Goal: Task Accomplishment & Management: Manage account settings

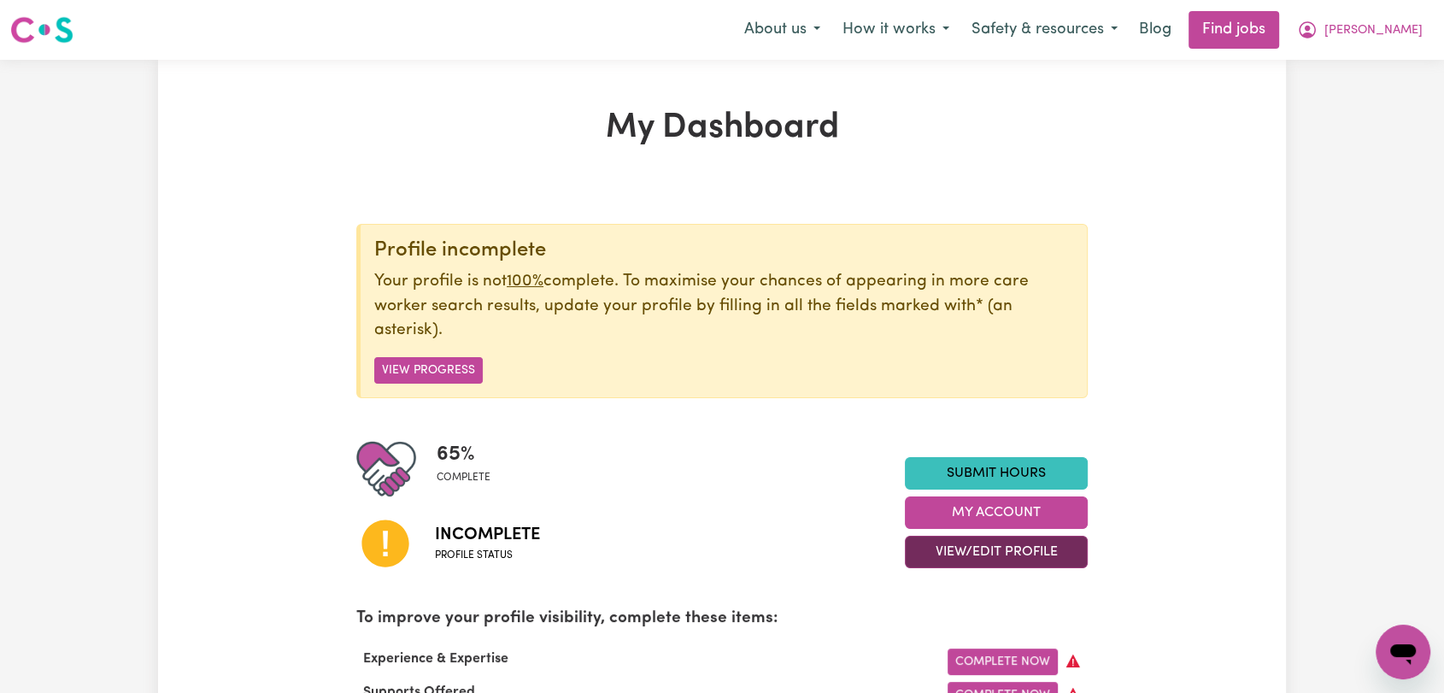
click at [974, 539] on button "View/Edit Profile" at bounding box center [996, 552] width 183 height 32
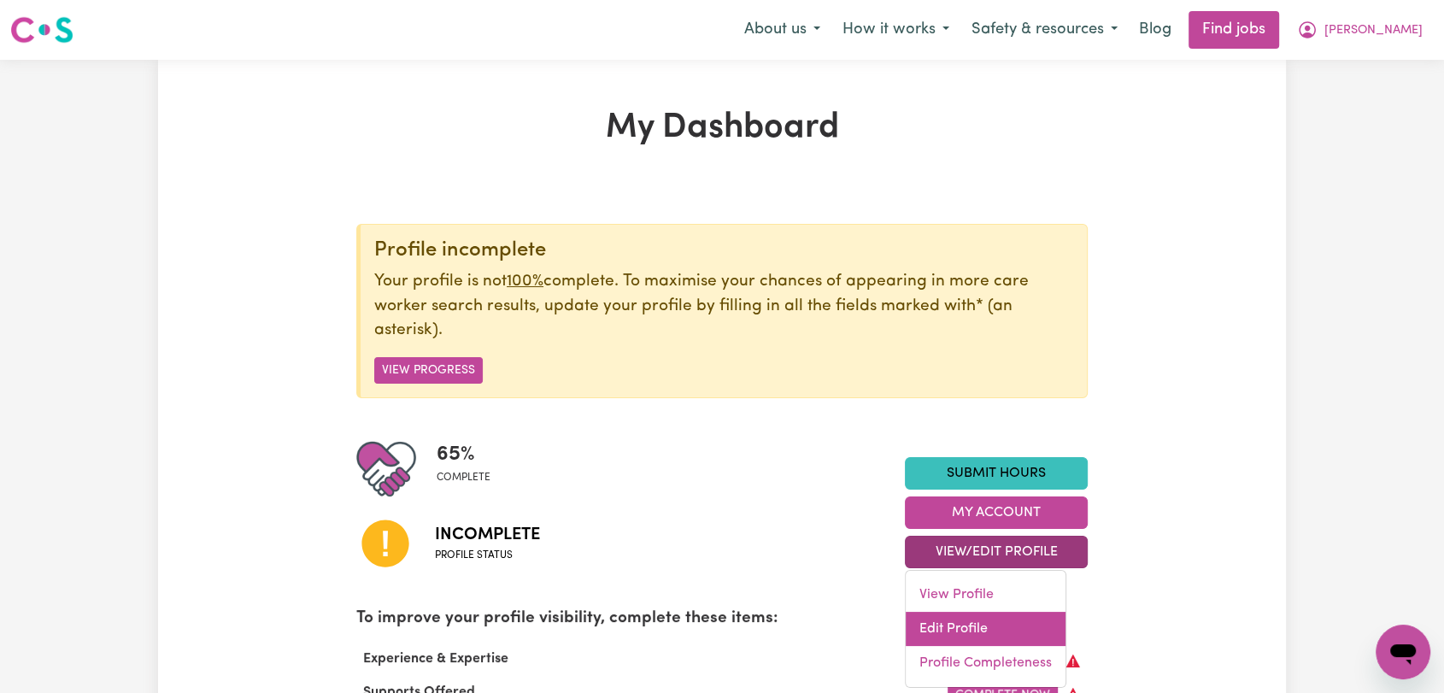
click at [999, 624] on link "Edit Profile" at bounding box center [985, 629] width 160 height 34
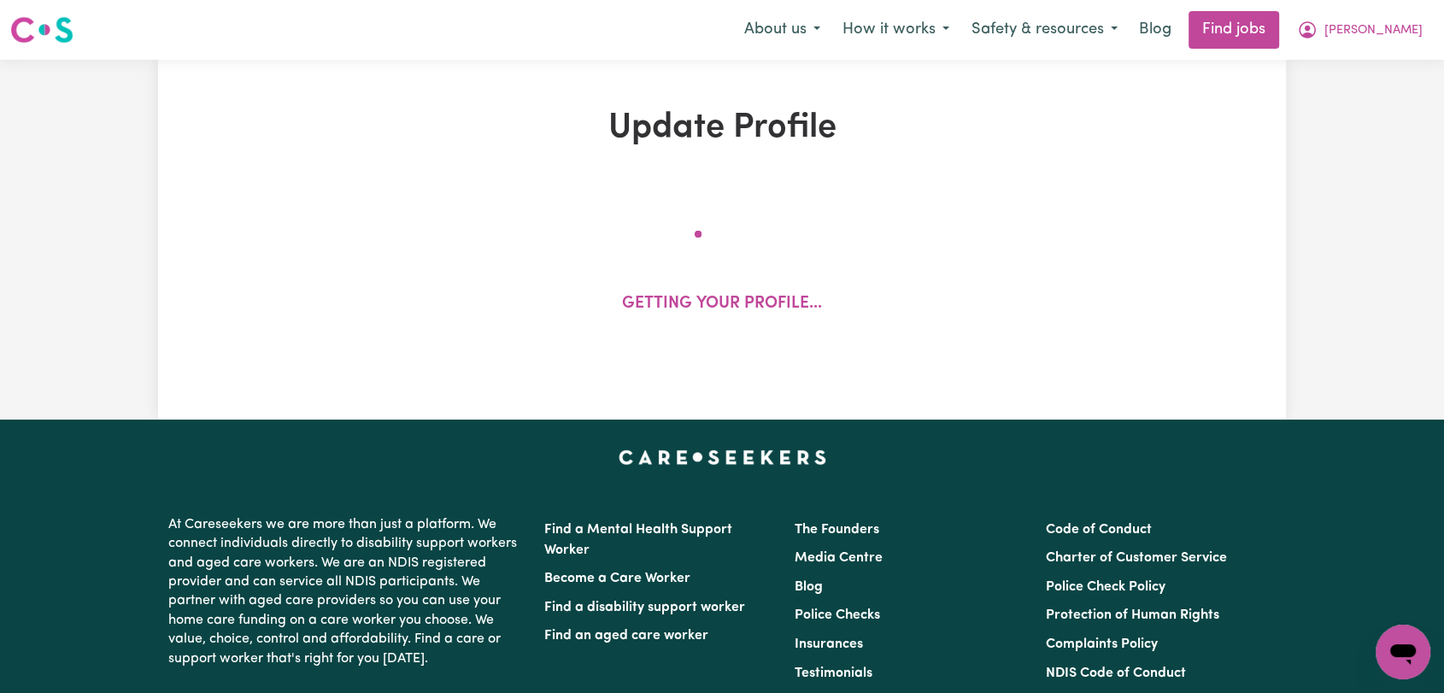
select select "[DEMOGRAPHIC_DATA]"
select select "Student Visa"
select select "Studying a healthcare related degree or qualification"
select select "42"
select select "54"
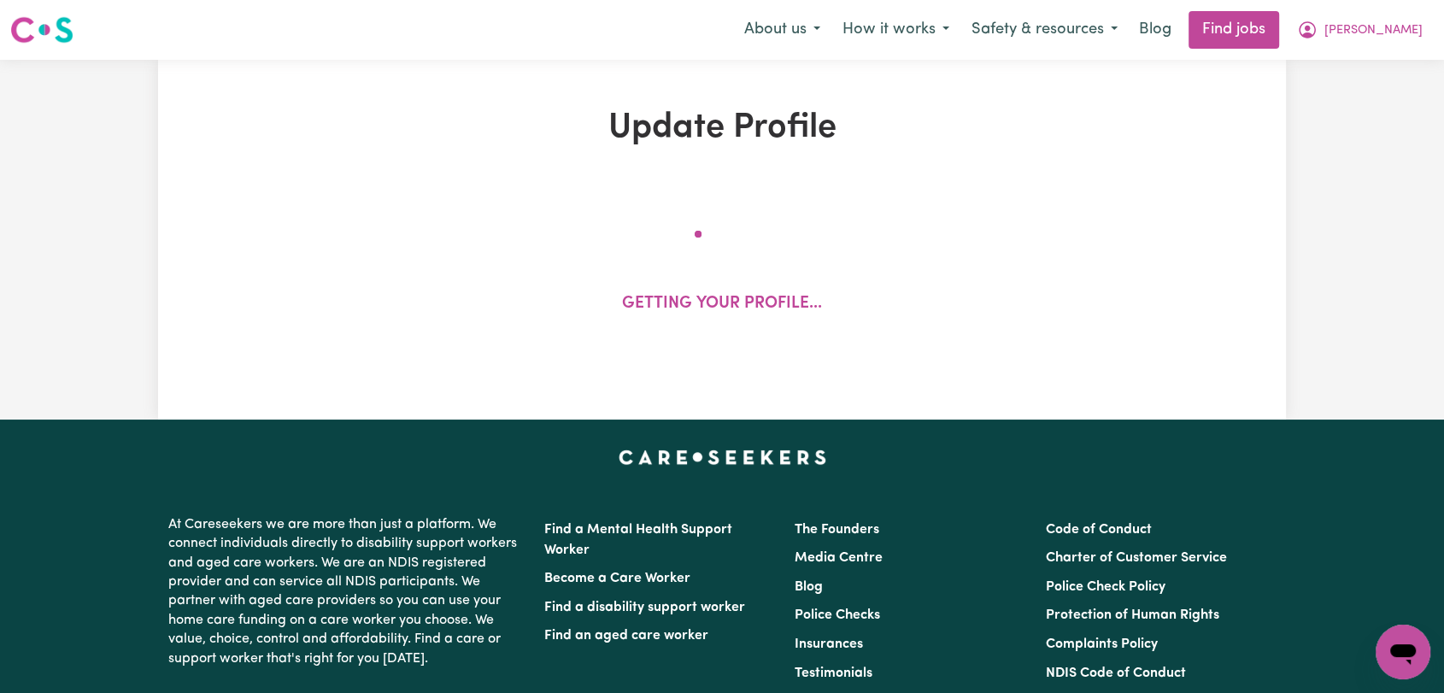
select select "70"
select select "84"
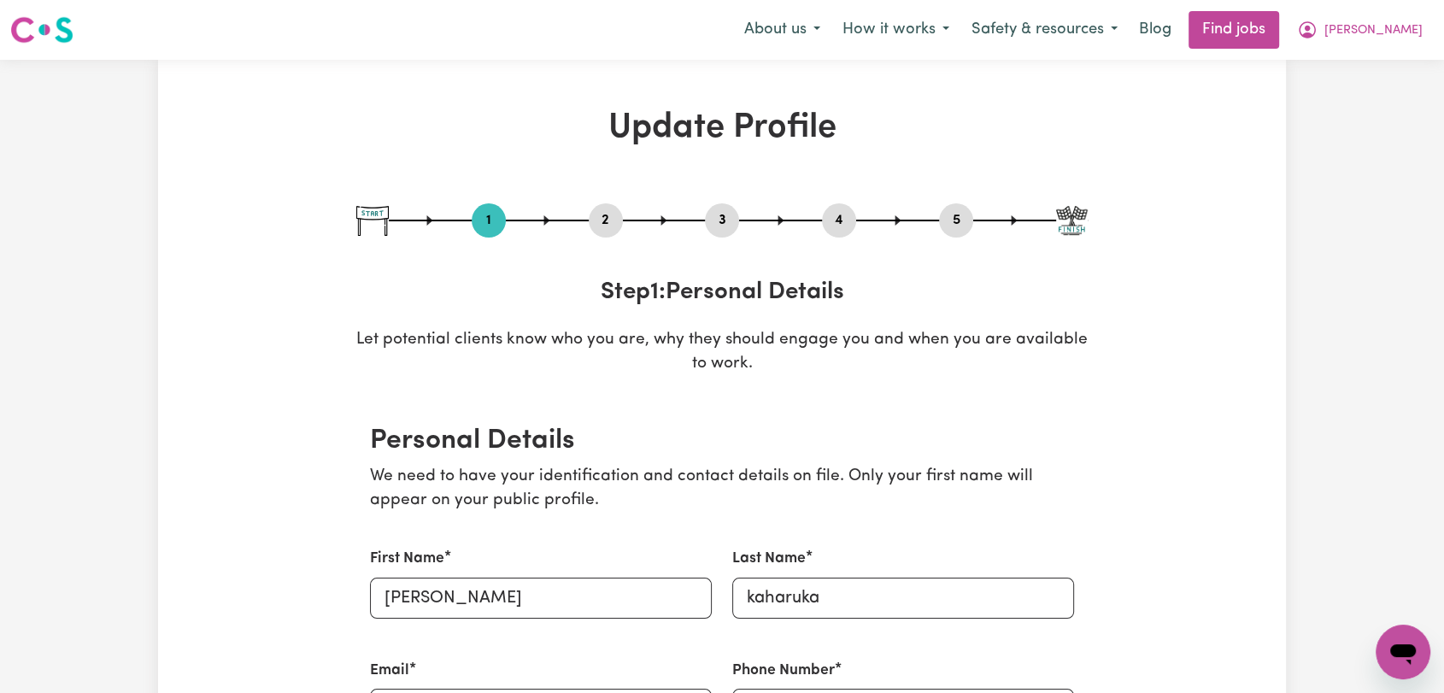
drag, startPoint x: 724, startPoint y: 218, endPoint x: 823, endPoint y: 320, distance: 142.0
click at [724, 219] on button "3" at bounding box center [722, 220] width 34 height 22
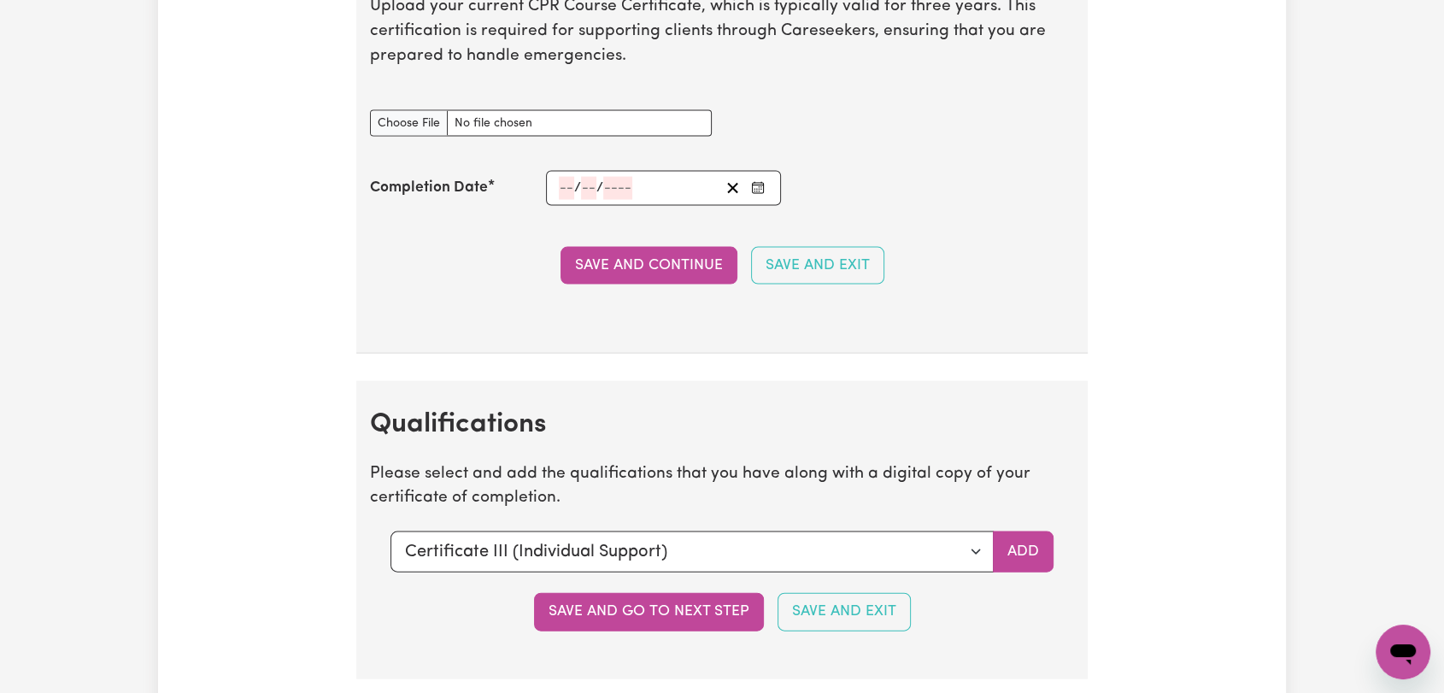
scroll to position [3796, 0]
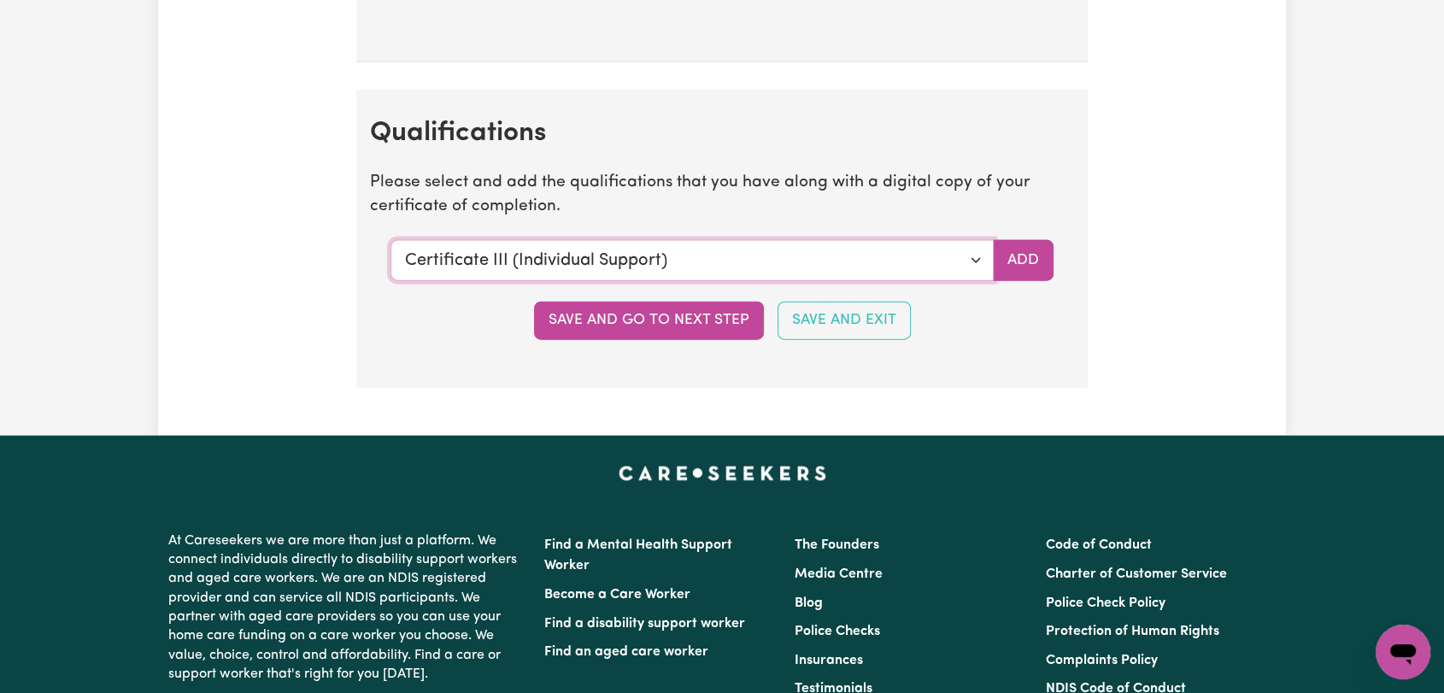
click at [970, 247] on select "Select a qualification to add... Certificate III (Individual Support) Certifica…" at bounding box center [691, 260] width 603 height 41
select select "[MEDICAL_DATA]"
click at [390, 240] on select "Select a qualification to add... Certificate III (Individual Support) Certifica…" at bounding box center [691, 260] width 603 height 41
click at [1018, 256] on button "Add" at bounding box center [1023, 260] width 61 height 41
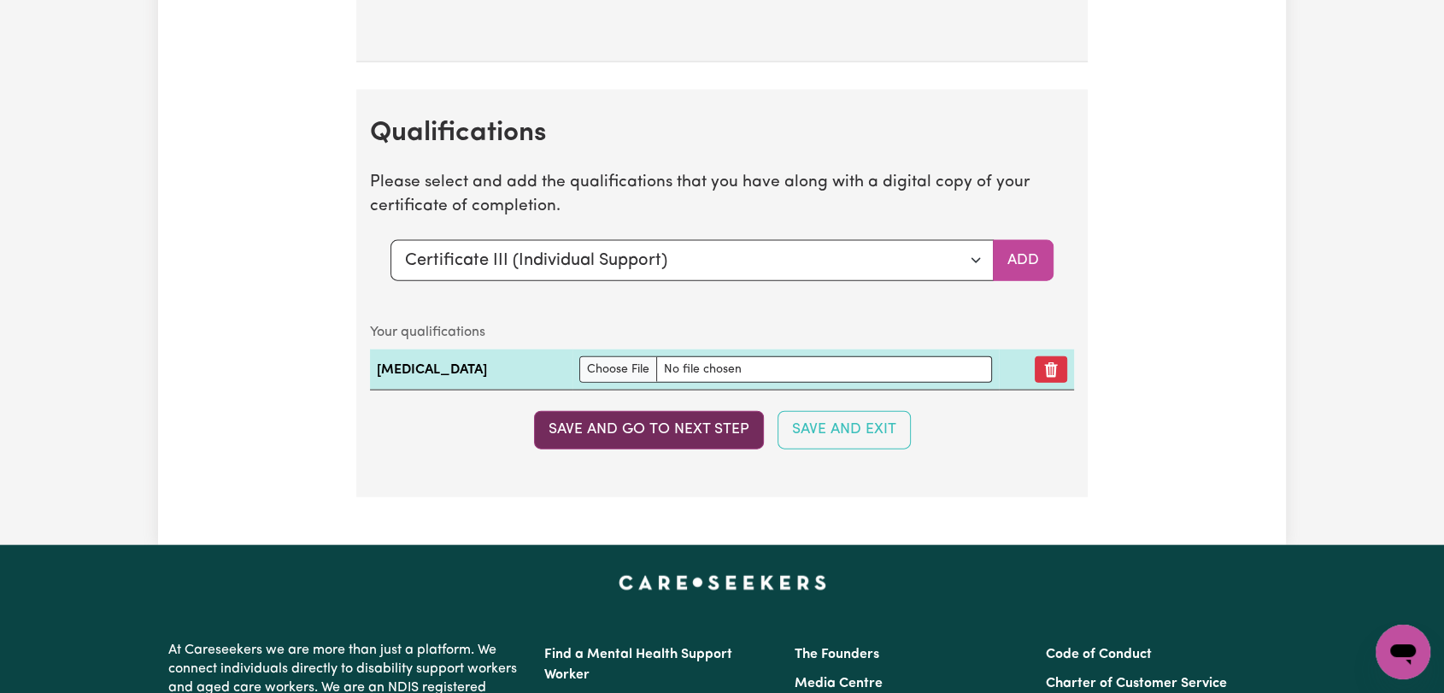
click at [619, 431] on button "Save and go to next step" at bounding box center [649, 430] width 230 height 38
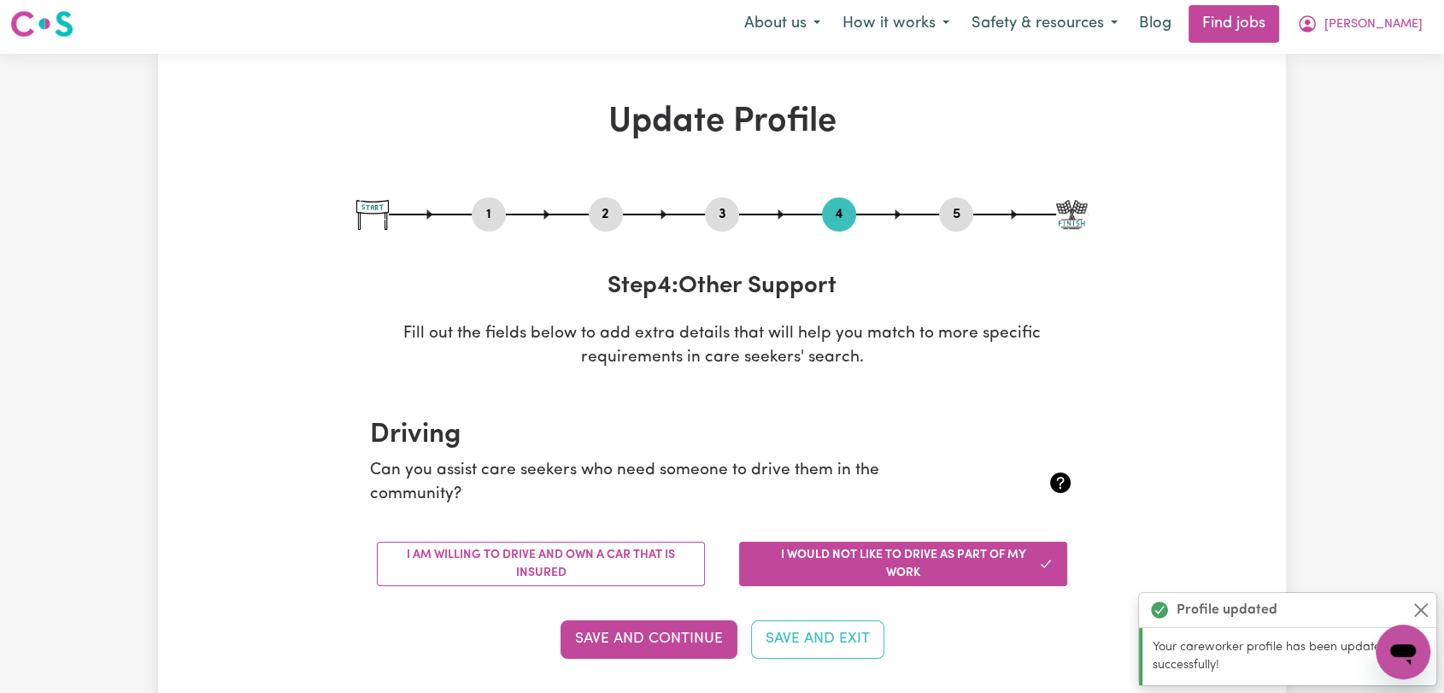
scroll to position [0, 0]
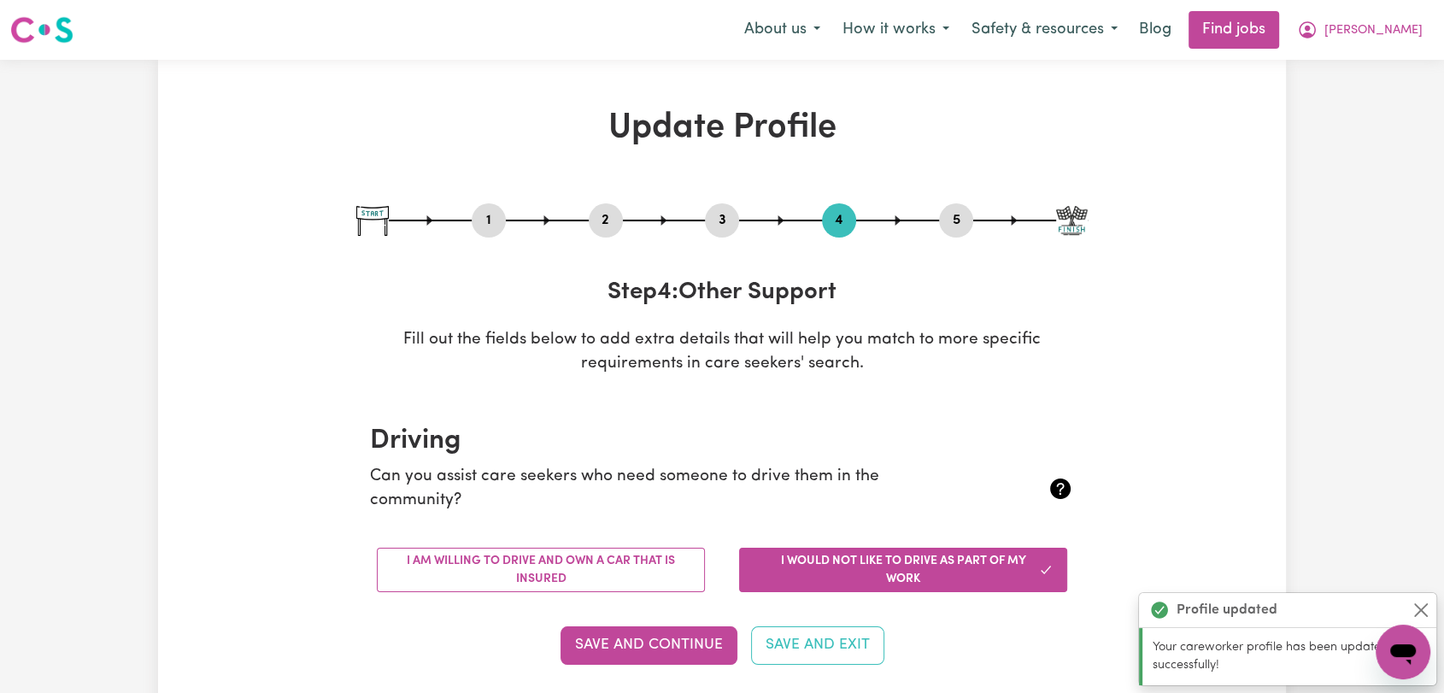
click at [727, 215] on button "3" at bounding box center [722, 220] width 34 height 22
select select "Certificate III (Individual Support)"
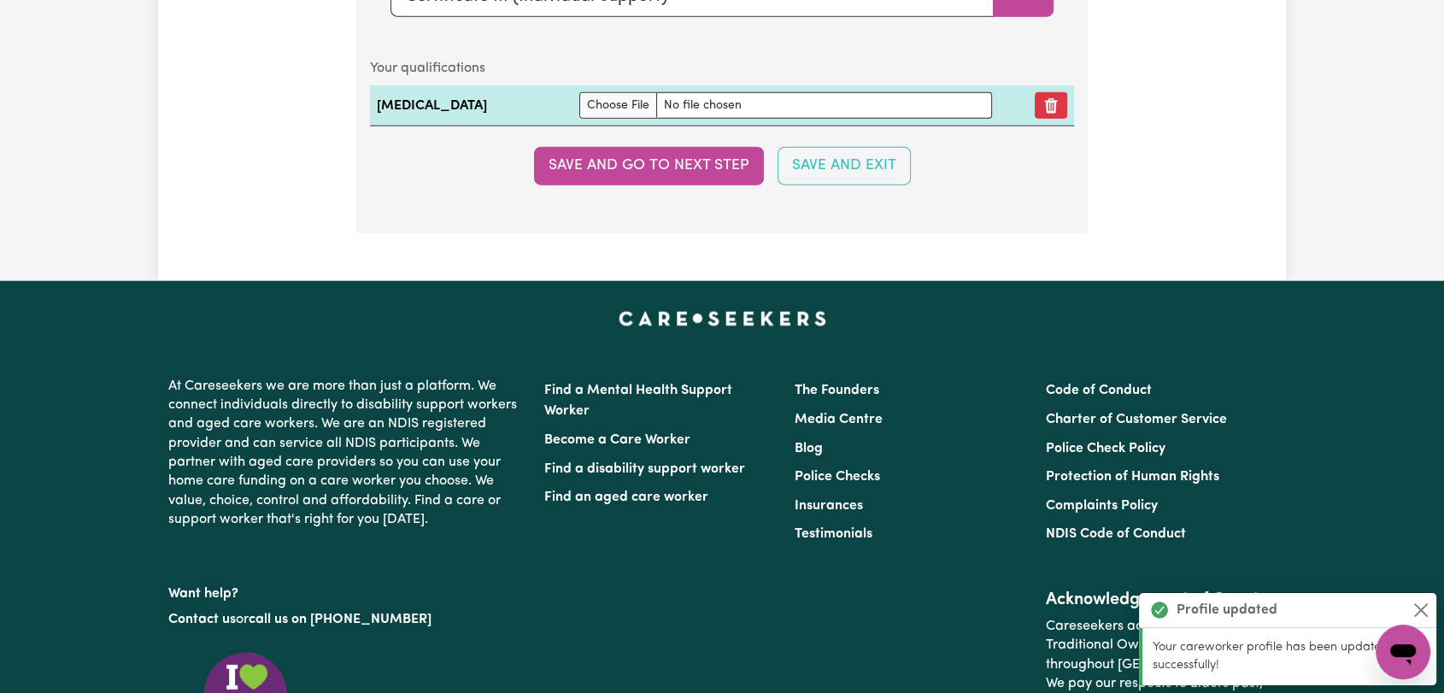
scroll to position [3944, 0]
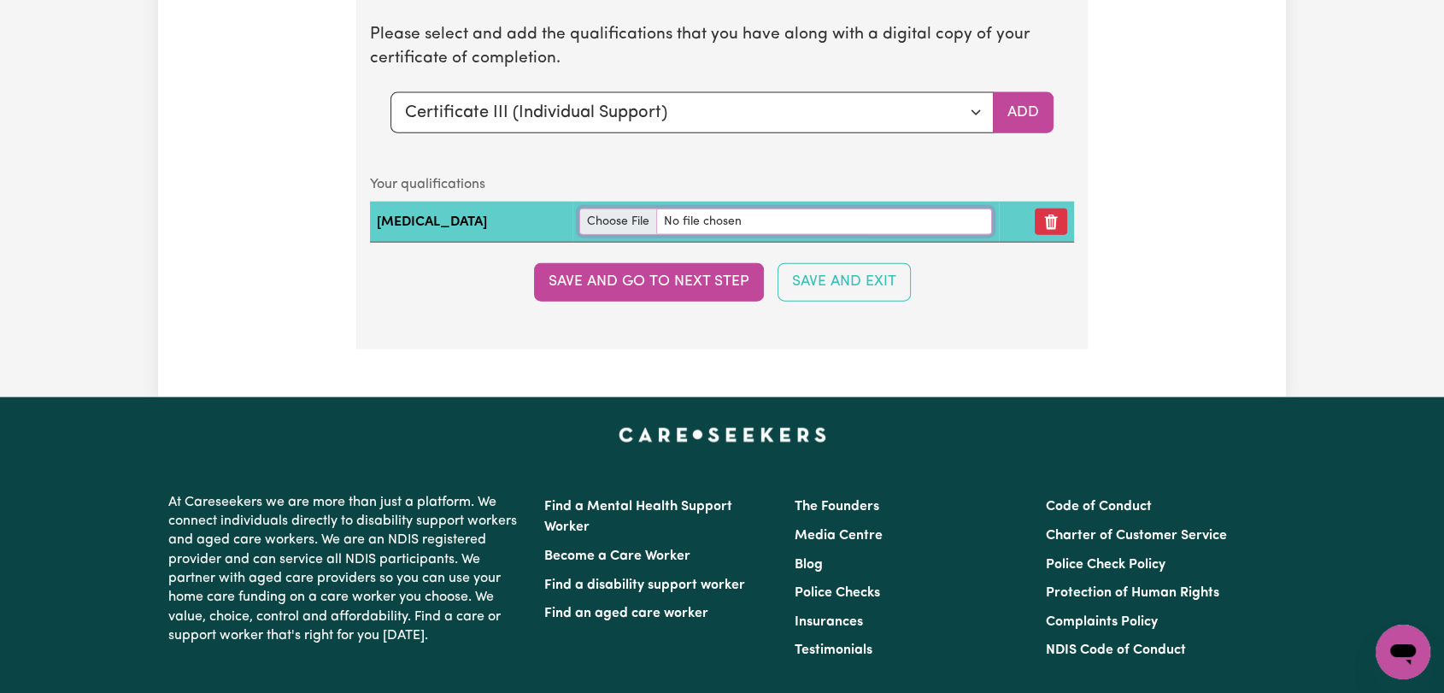
click at [664, 214] on input "file" at bounding box center [785, 221] width 413 height 26
type input "C:\fakepath\[PERSON_NAME] - Various Certificate including Infection control Cer…"
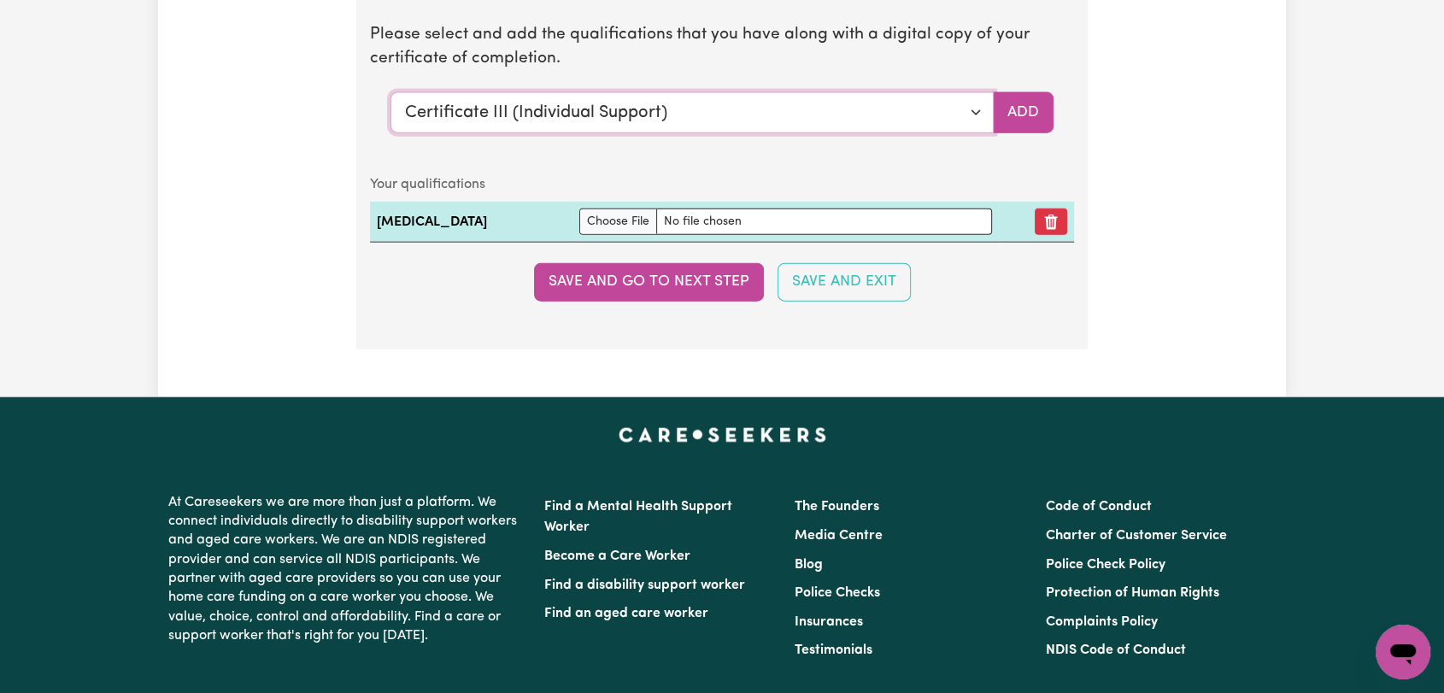
click at [979, 107] on select "Select a qualification to add... Certificate III (Individual Support) Certifica…" at bounding box center [691, 112] width 603 height 41
click at [970, 111] on select "Select a qualification to add... Certificate III (Individual Support) Certifica…" at bounding box center [691, 112] width 603 height 41
select select "Manual Handling"
click at [390, 92] on select "Select a qualification to add... Certificate III (Individual Support) Certifica…" at bounding box center [691, 112] width 603 height 41
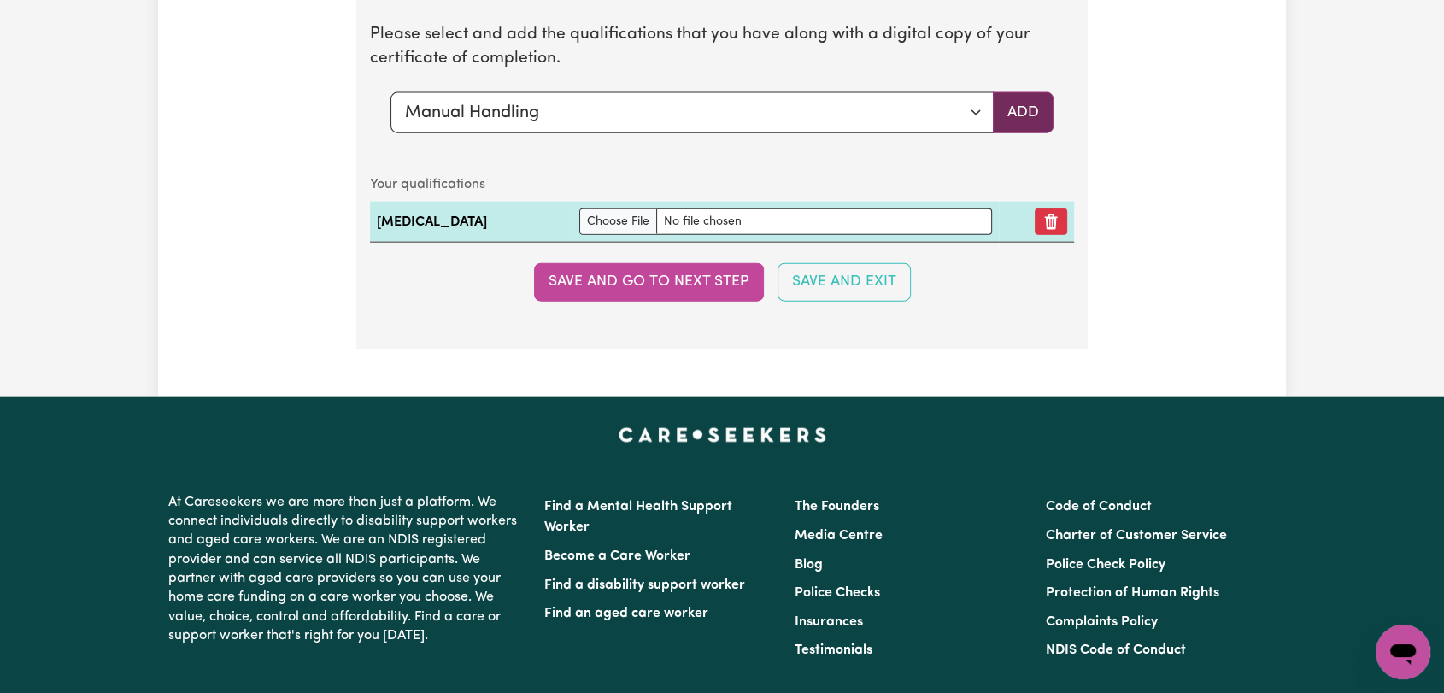
click at [1017, 115] on button "Add" at bounding box center [1023, 112] width 61 height 41
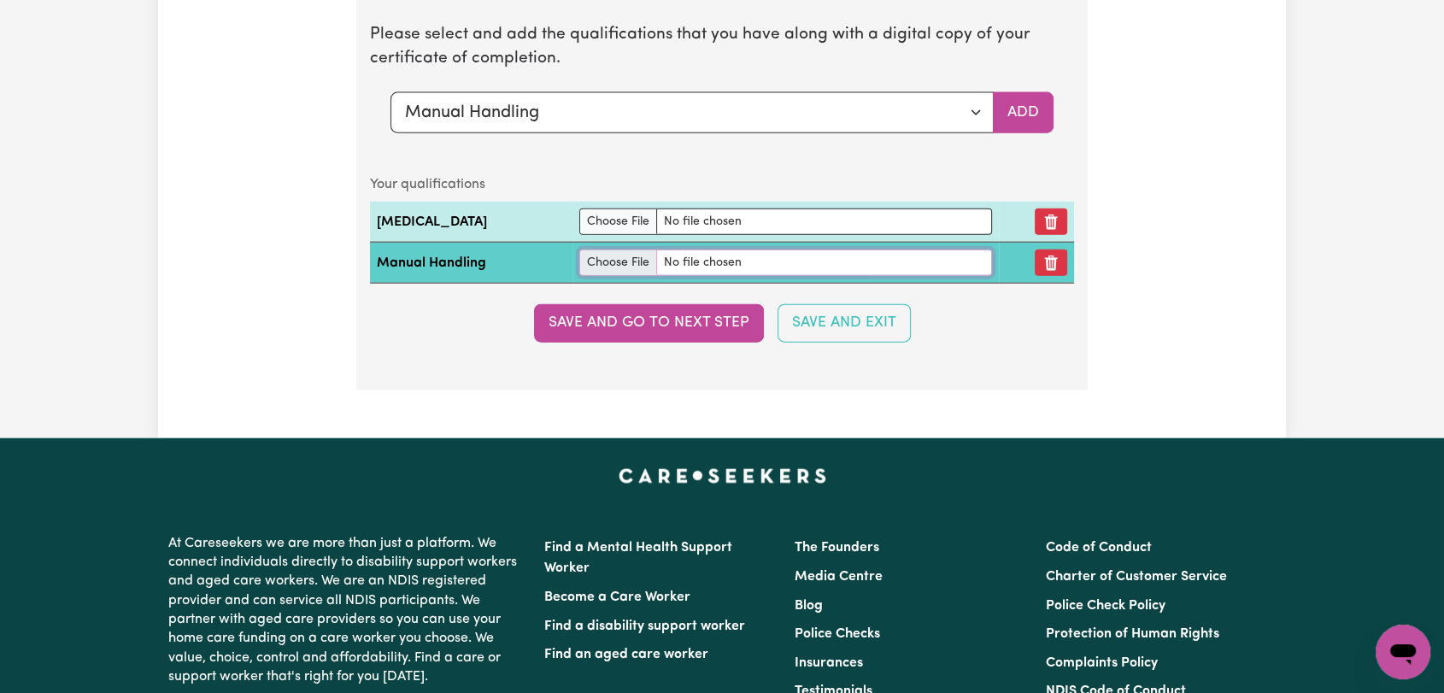
click at [652, 251] on input "file" at bounding box center [785, 262] width 413 height 26
type input "C:\fakepath\[PERSON_NAME] - Manual Handling Certificate --.jpg"
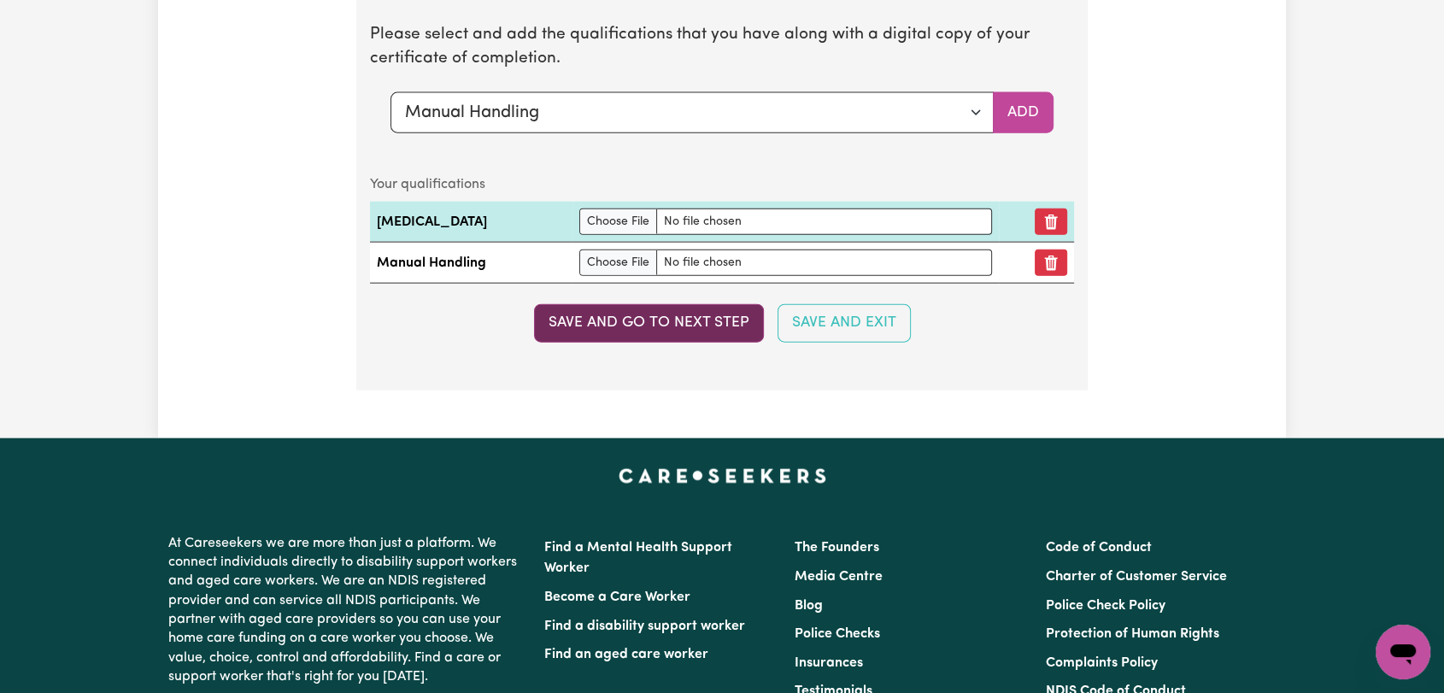
click at [680, 319] on button "Save and go to next step" at bounding box center [649, 323] width 230 height 38
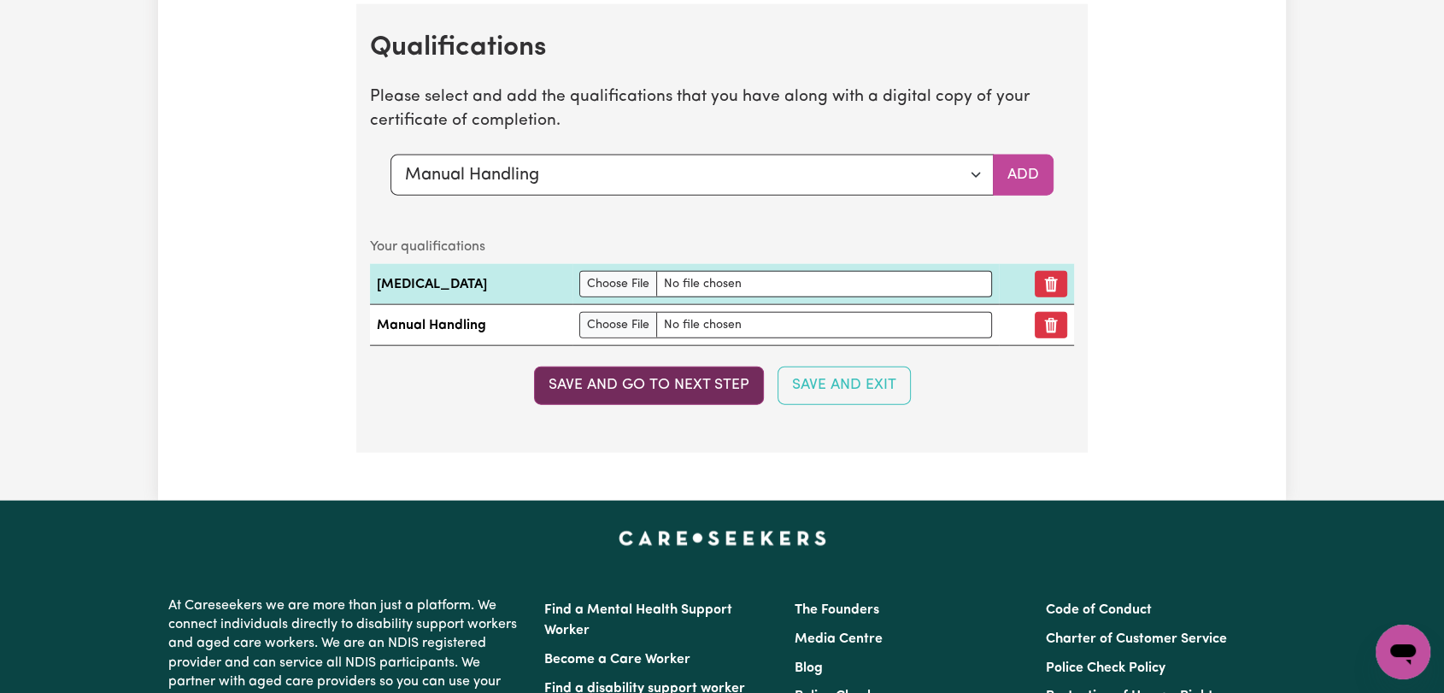
scroll to position [3849, 0]
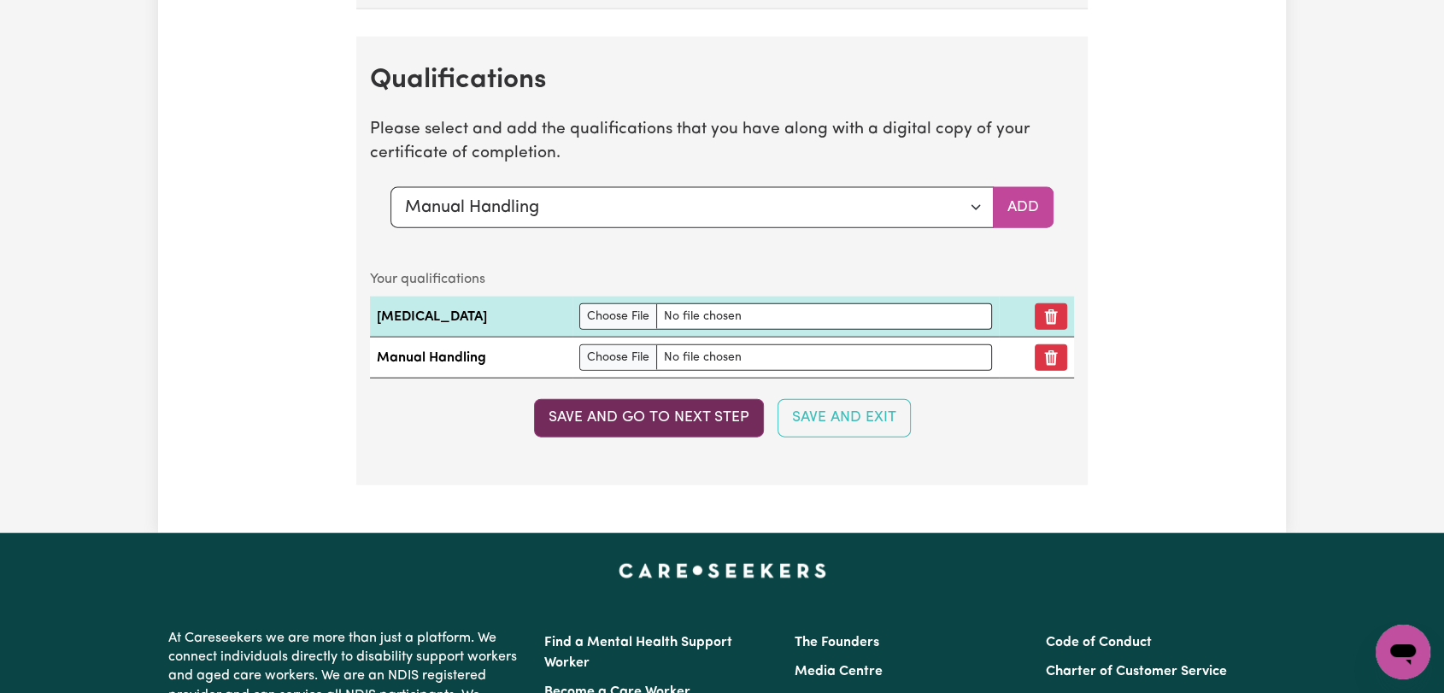
click at [627, 413] on button "Save and go to next step" at bounding box center [649, 418] width 230 height 38
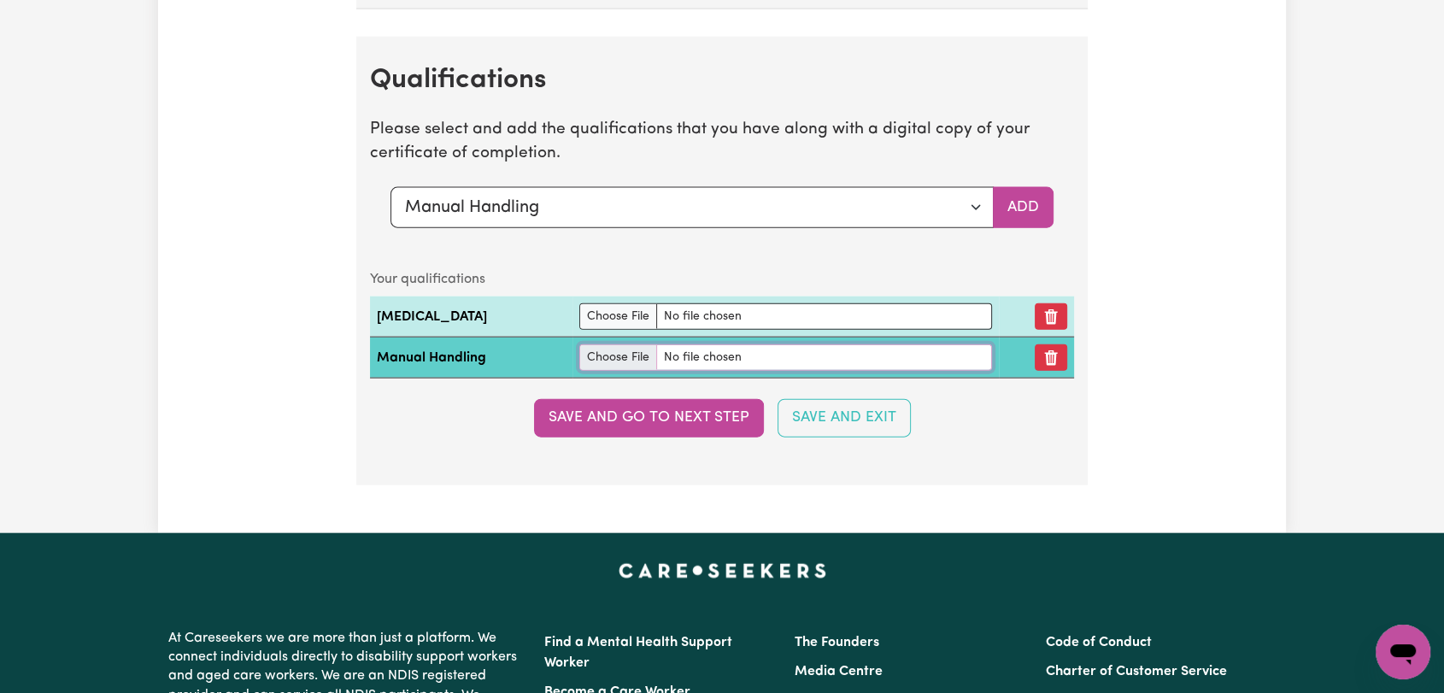
click at [652, 349] on input "file" at bounding box center [785, 357] width 413 height 26
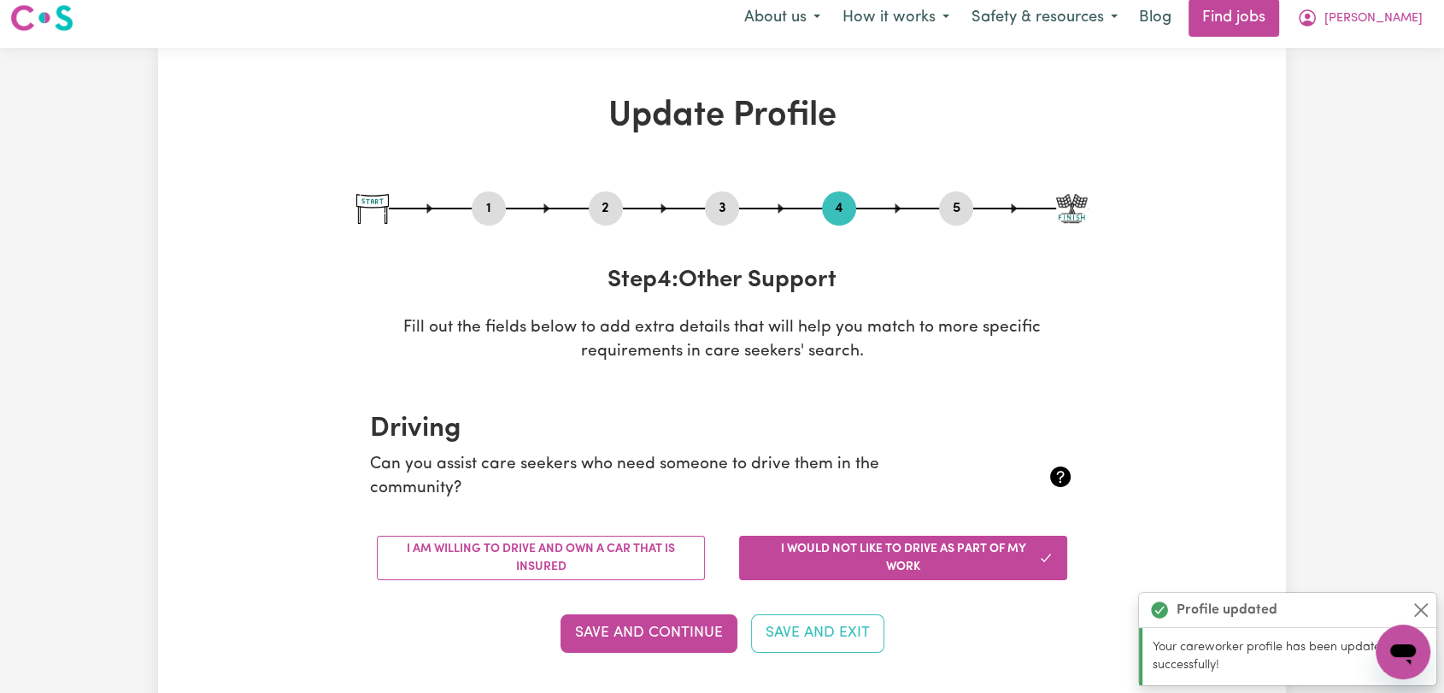
scroll to position [0, 0]
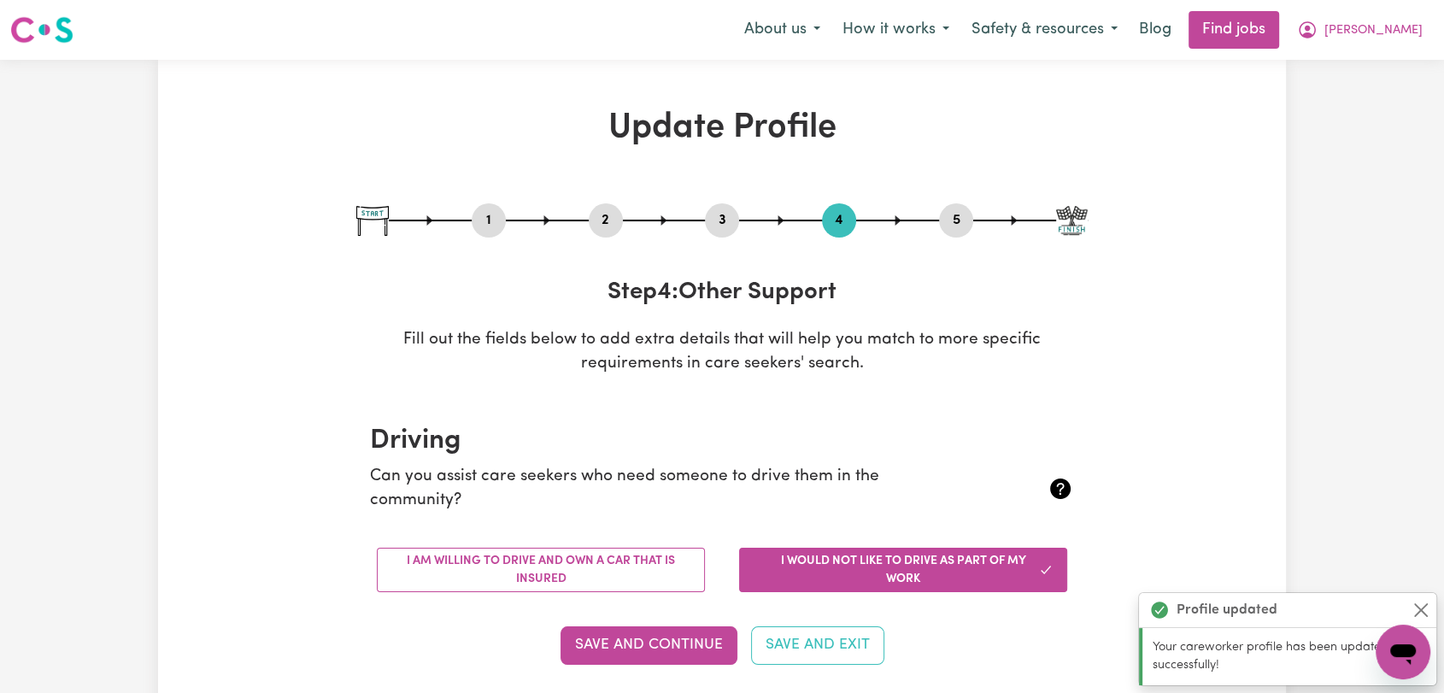
drag, startPoint x: 720, startPoint y: 221, endPoint x: 731, endPoint y: 243, distance: 24.8
click at [720, 220] on button "3" at bounding box center [722, 220] width 34 height 22
select select "Certificate III (Individual Support)"
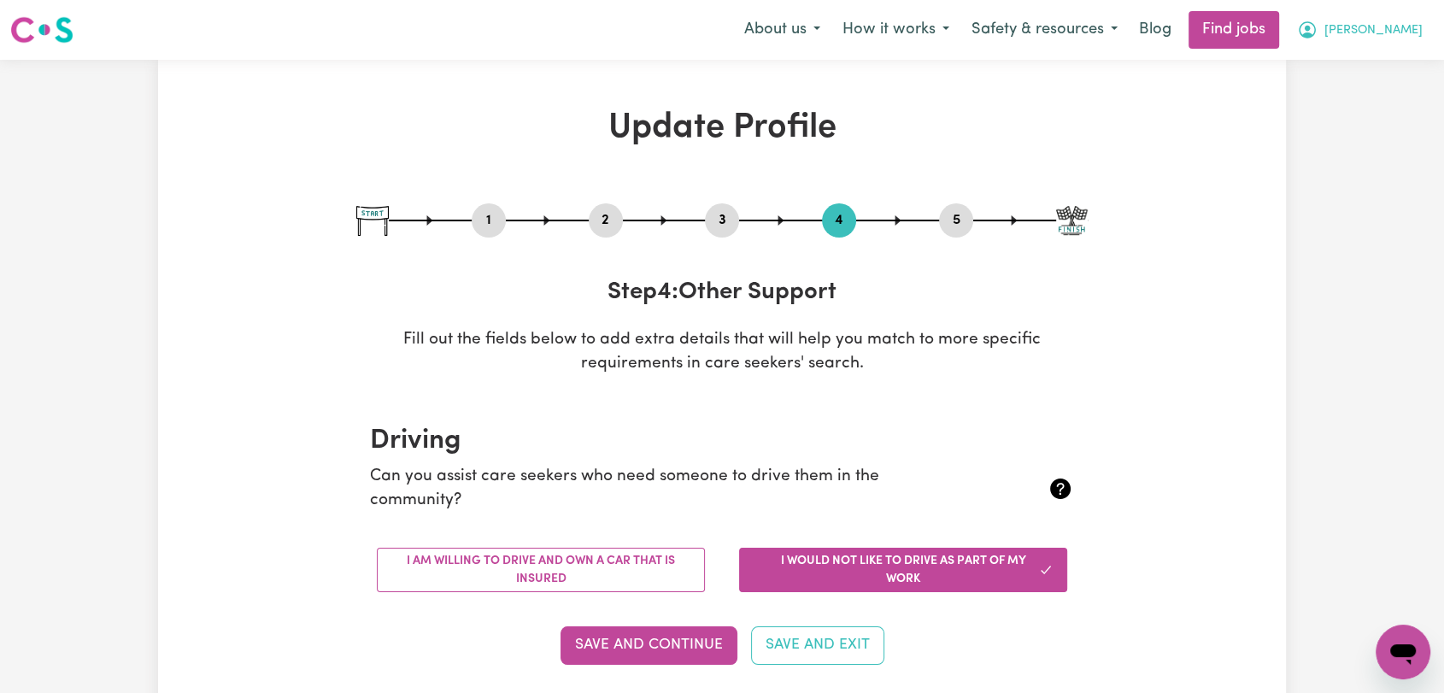
click at [1403, 36] on span "[PERSON_NAME]" at bounding box center [1373, 30] width 98 height 19
click at [1355, 129] on link "Logout" at bounding box center [1365, 130] width 135 height 32
